Goal: Complete application form: Complete application form

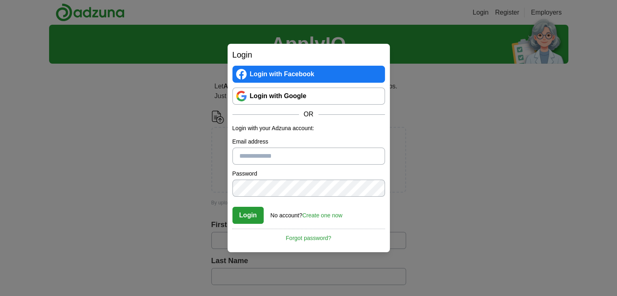
click at [125, 176] on div "Login Login with Facebook Login with Google OR Login with your Adzuna account: …" at bounding box center [308, 148] width 617 height 296
click at [453, 131] on div "Login Login with Facebook Login with Google OR Login with your Adzuna account: …" at bounding box center [308, 148] width 617 height 296
click at [280, 95] on link "Login with Google" at bounding box center [308, 96] width 153 height 17
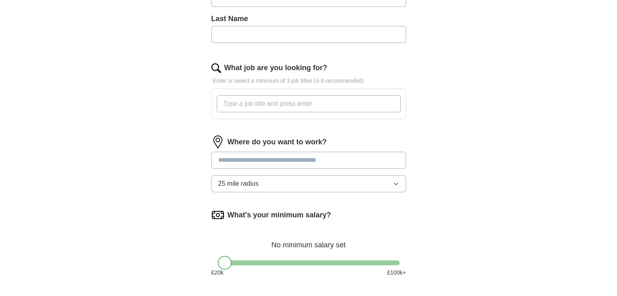
scroll to position [243, 0]
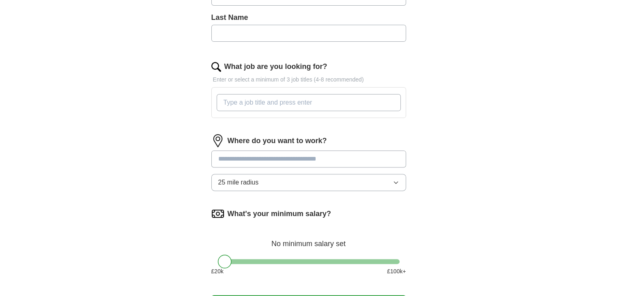
click at [396, 182] on icon "button" at bounding box center [396, 182] width 6 height 6
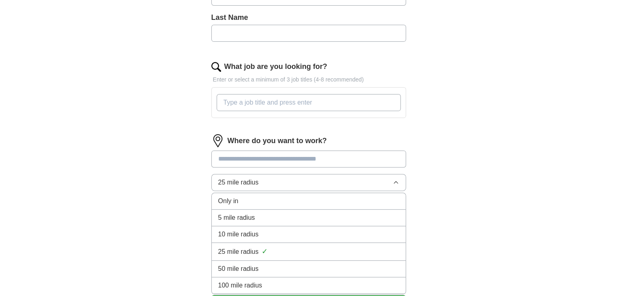
click at [234, 231] on span "10 mile radius" at bounding box center [238, 235] width 41 height 10
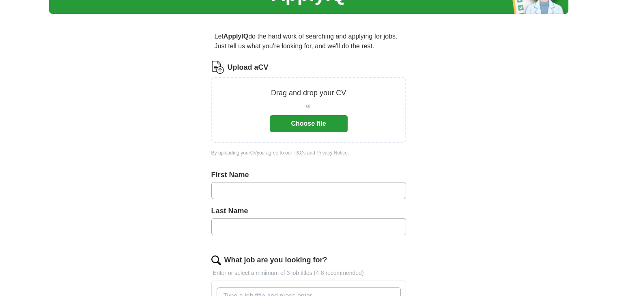
scroll to position [41, 0]
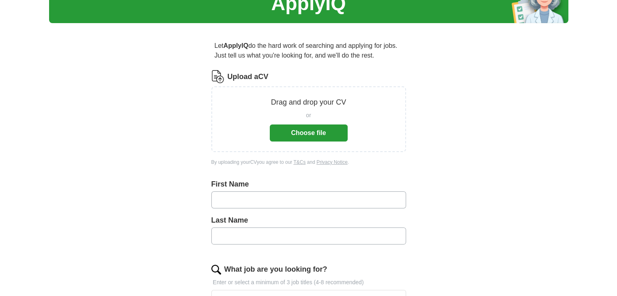
click at [300, 134] on button "Choose file" at bounding box center [309, 133] width 78 height 17
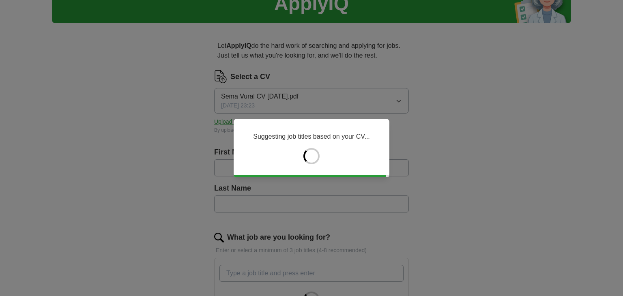
type input "****"
type input "*****"
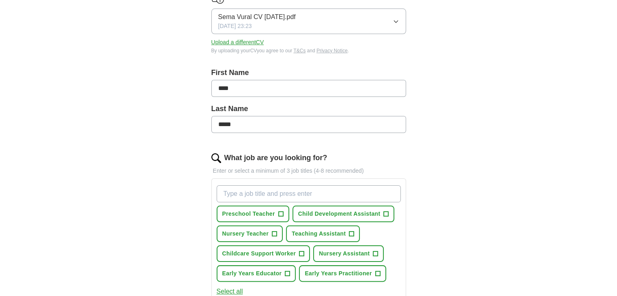
scroll to position [122, 0]
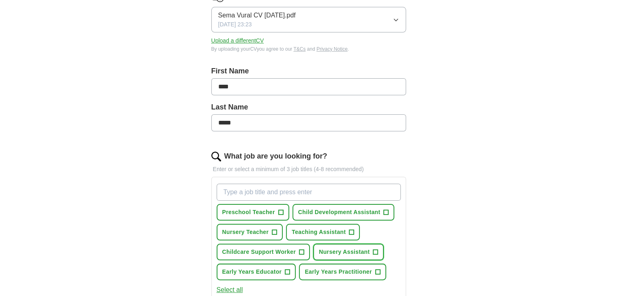
click at [341, 250] on span "Nursery Assistant" at bounding box center [344, 252] width 51 height 9
click at [322, 213] on span "Child Development Assistant" at bounding box center [339, 212] width 82 height 9
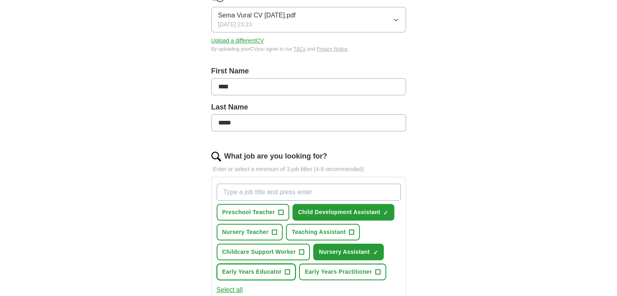
click at [258, 269] on span "Early Years Educator" at bounding box center [252, 272] width 60 height 9
click at [314, 232] on span "Teaching Assistant" at bounding box center [319, 232] width 54 height 9
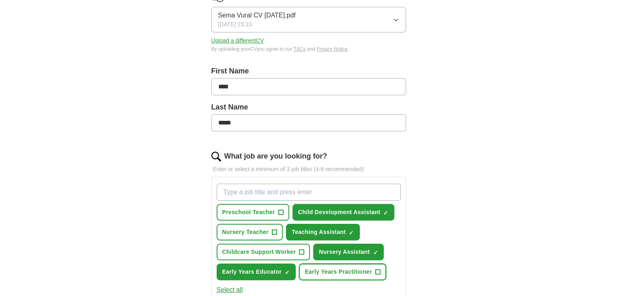
click at [324, 268] on span "Early Years Practitioner" at bounding box center [338, 272] width 67 height 9
click at [248, 193] on input "What job are you looking for?" at bounding box center [309, 192] width 184 height 17
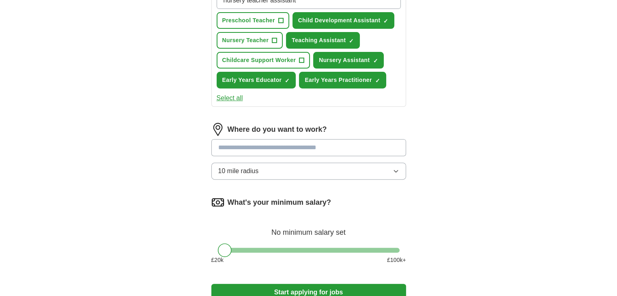
scroll to position [324, 0]
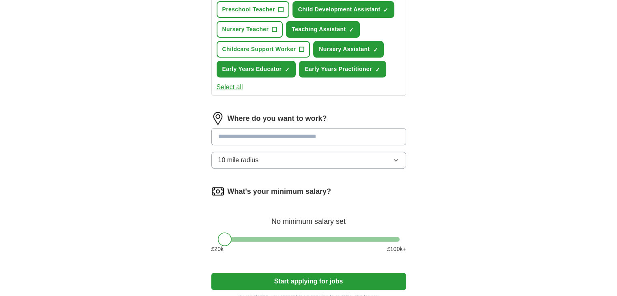
type input "nursery teacher assistant"
click at [228, 136] on input at bounding box center [308, 136] width 195 height 17
type input "*"
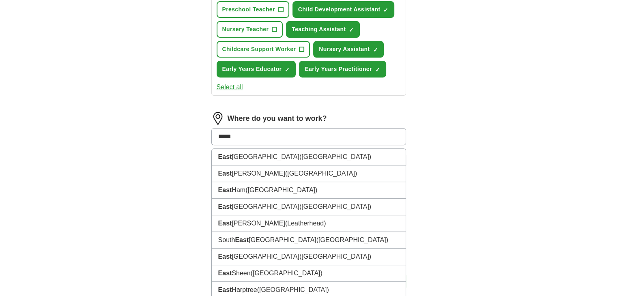
type input "******"
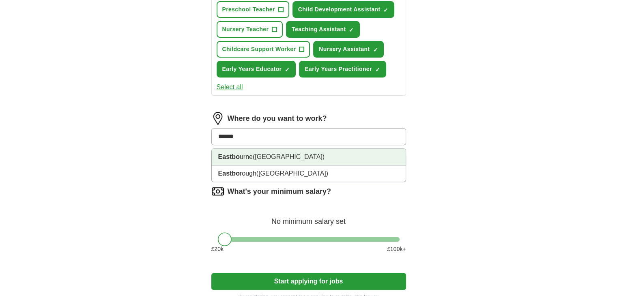
click at [245, 158] on li "Eastbo urne (East Sussex)" at bounding box center [309, 157] width 194 height 17
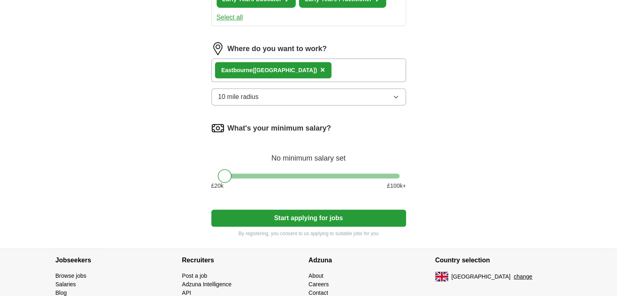
scroll to position [406, 0]
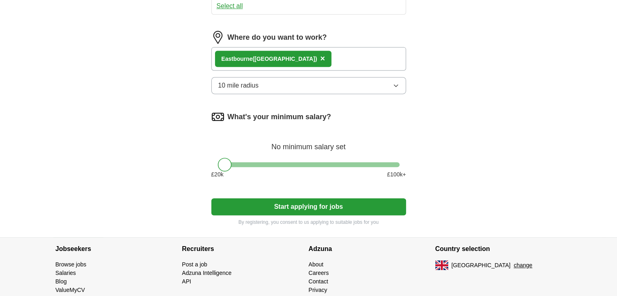
click at [305, 200] on button "Start applying for jobs" at bounding box center [308, 206] width 195 height 17
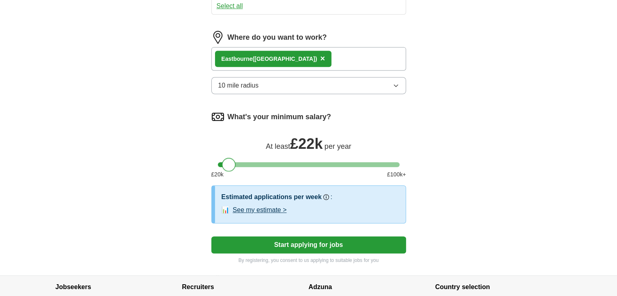
drag, startPoint x: 223, startPoint y: 161, endPoint x: 226, endPoint y: 165, distance: 4.6
click at [226, 165] on div at bounding box center [229, 165] width 14 height 14
click at [292, 239] on button "Start applying for jobs" at bounding box center [308, 244] width 195 height 17
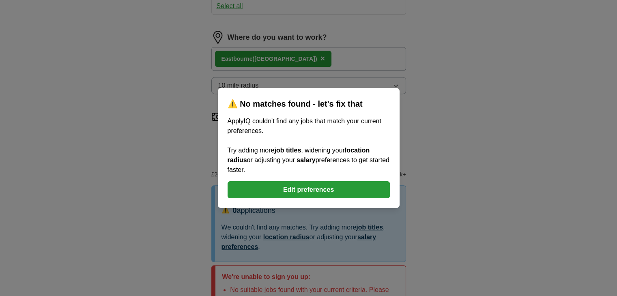
click at [297, 191] on button "Edit preferences" at bounding box center [309, 189] width 162 height 17
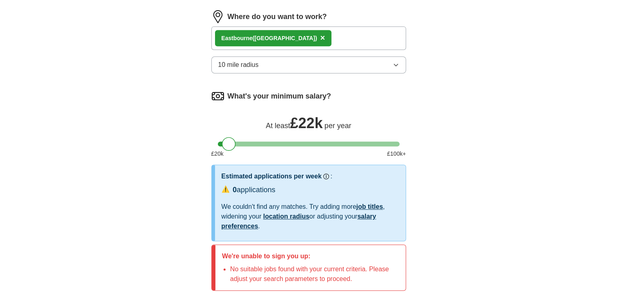
scroll to position [398, 0]
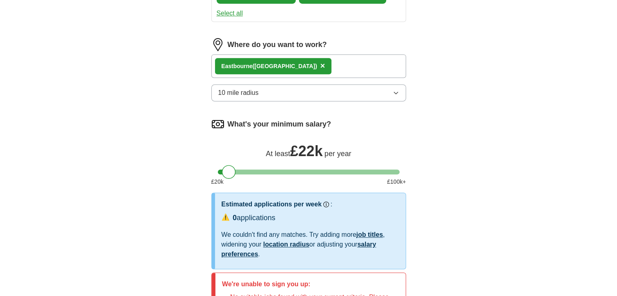
click at [393, 91] on icon "button" at bounding box center [396, 93] width 6 height 6
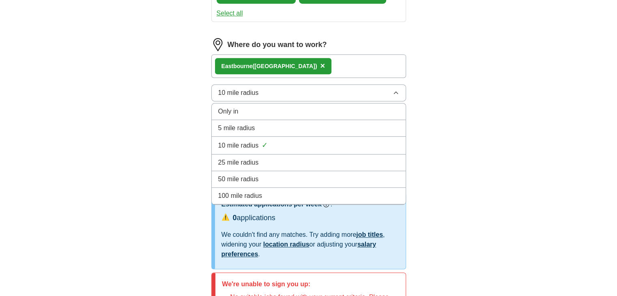
drag, startPoint x: 240, startPoint y: 156, endPoint x: 276, endPoint y: 179, distance: 42.3
click at [241, 158] on span "25 mile radius" at bounding box center [238, 163] width 41 height 10
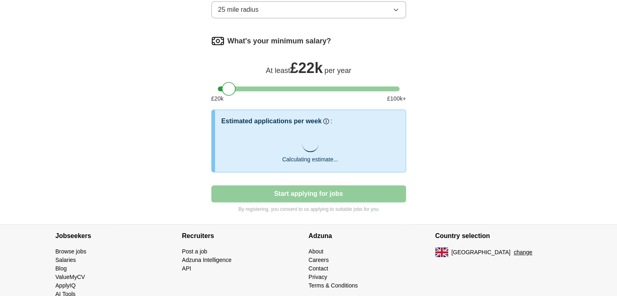
scroll to position [497, 0]
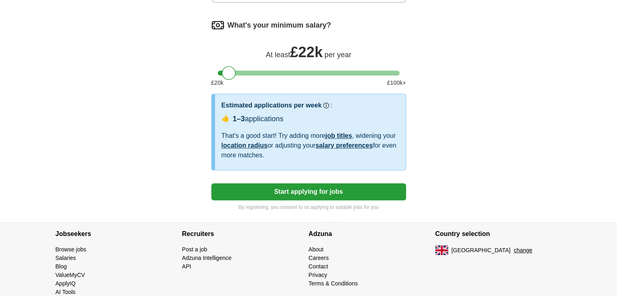
click at [300, 188] on button "Start applying for jobs" at bounding box center [308, 191] width 195 height 17
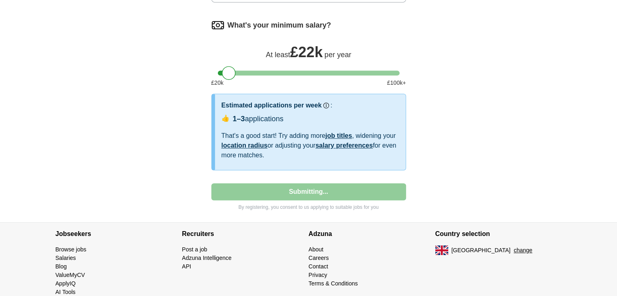
select select "**"
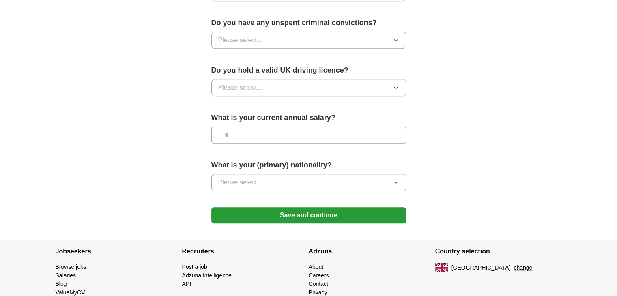
scroll to position [527, 0]
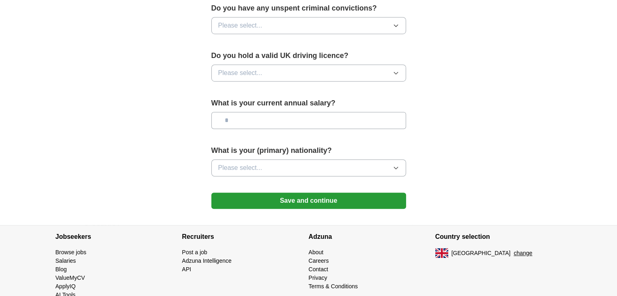
click at [393, 165] on icon "button" at bounding box center [396, 168] width 6 height 6
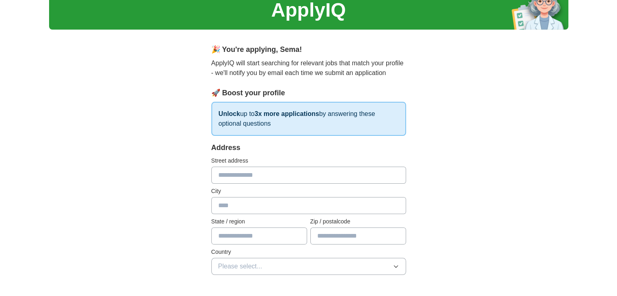
scroll to position [17, 0]
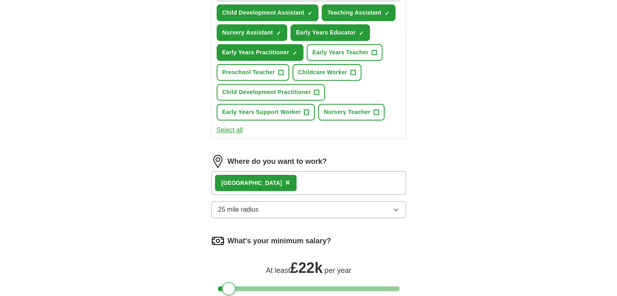
scroll to position [365, 0]
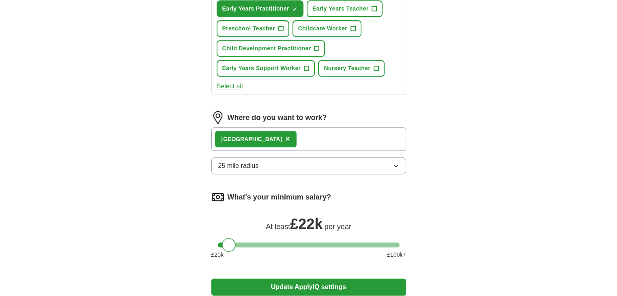
click at [395, 163] on icon "button" at bounding box center [396, 166] width 6 height 6
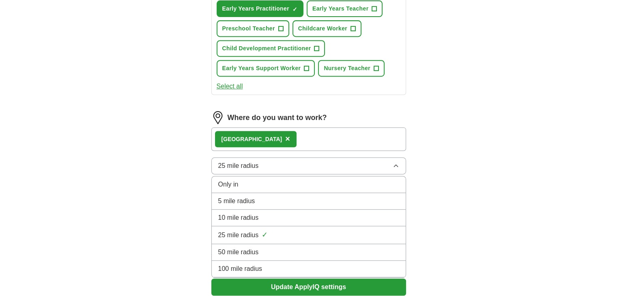
click at [227, 161] on span "25 mile radius" at bounding box center [238, 166] width 41 height 10
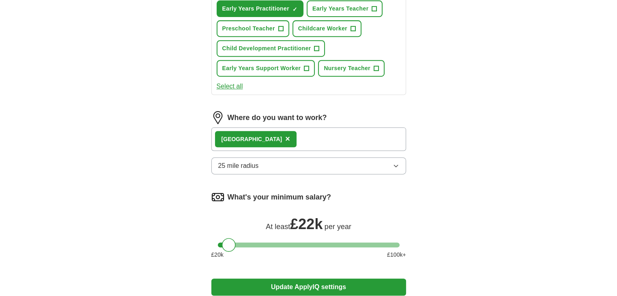
click at [226, 161] on span "25 mile radius" at bounding box center [238, 166] width 41 height 10
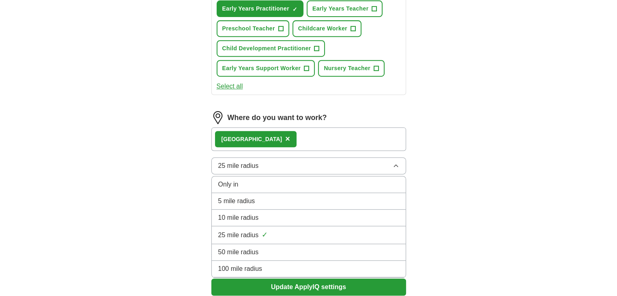
click at [226, 161] on span "25 mile radius" at bounding box center [238, 166] width 41 height 10
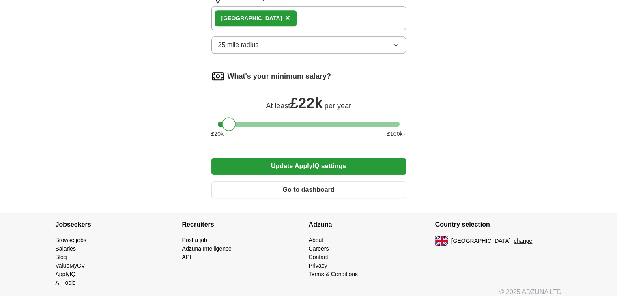
scroll to position [487, 0]
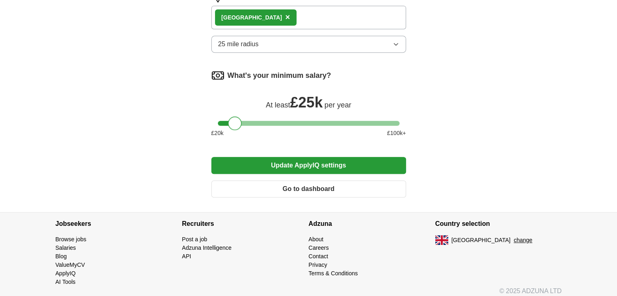
drag, startPoint x: 226, startPoint y: 122, endPoint x: 233, endPoint y: 122, distance: 6.5
click at [233, 122] on div at bounding box center [235, 123] width 14 height 14
click at [294, 161] on button "Update ApplyIQ settings" at bounding box center [308, 165] width 195 height 17
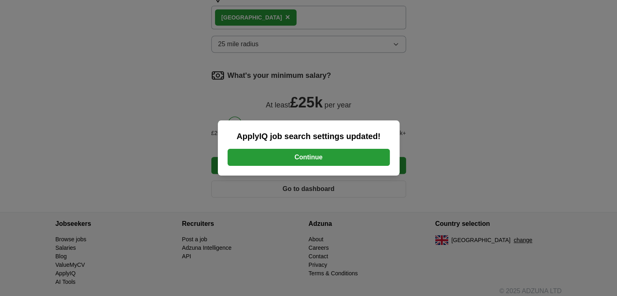
click at [313, 161] on button "Continue" at bounding box center [309, 157] width 162 height 17
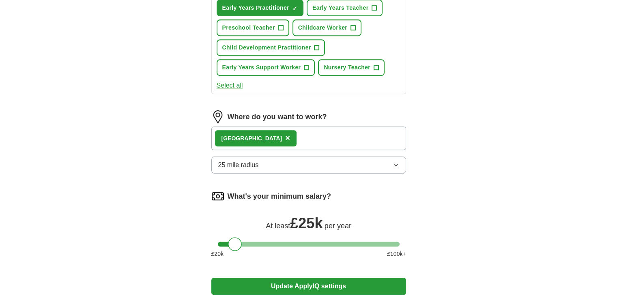
scroll to position [365, 0]
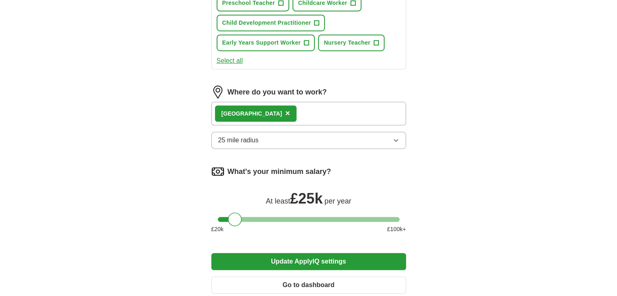
scroll to position [446, 0]
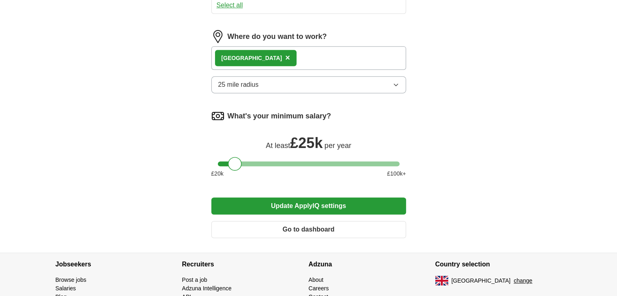
click at [318, 199] on button "Update ApplyIQ settings" at bounding box center [308, 206] width 195 height 17
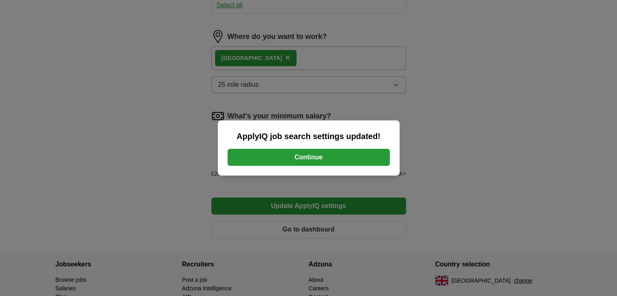
click at [309, 156] on button "Continue" at bounding box center [309, 157] width 162 height 17
